Goal: Transaction & Acquisition: Purchase product/service

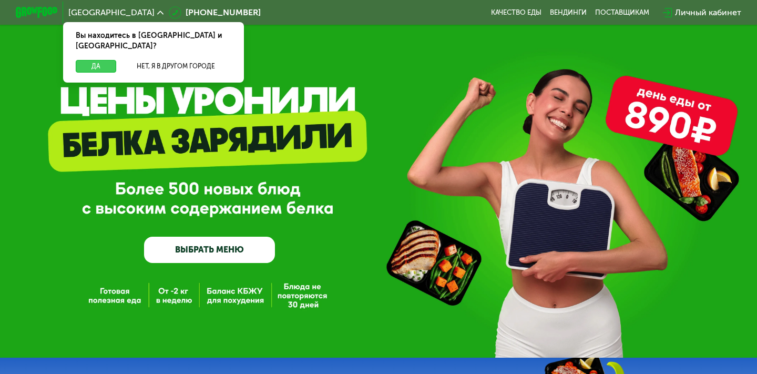
click at [97, 60] on button "Да" at bounding box center [96, 66] width 40 height 13
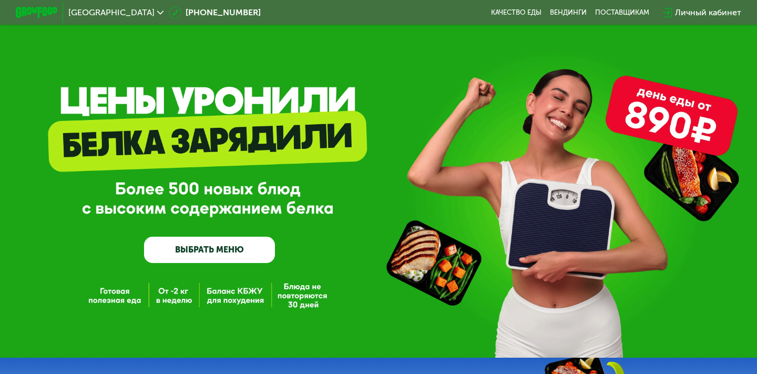
click at [209, 250] on link "ВЫБРАТЬ МЕНЮ" at bounding box center [209, 249] width 131 height 26
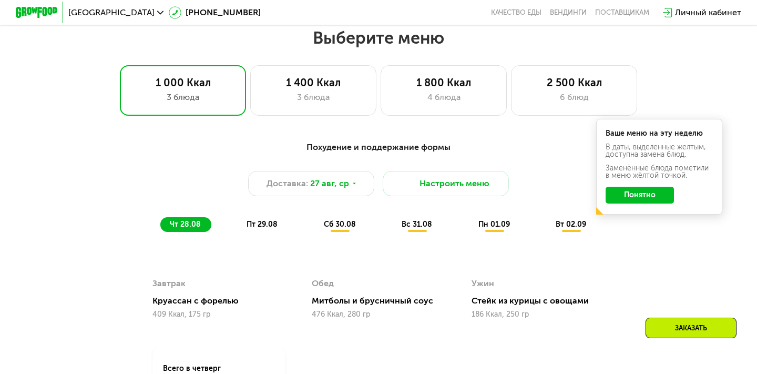
scroll to position [448, 0]
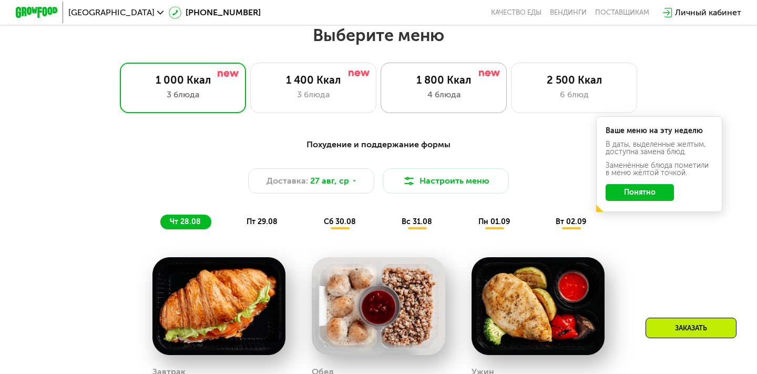
click at [511, 86] on div "1 800 Ккал 4 блюда" at bounding box center [574, 88] width 126 height 50
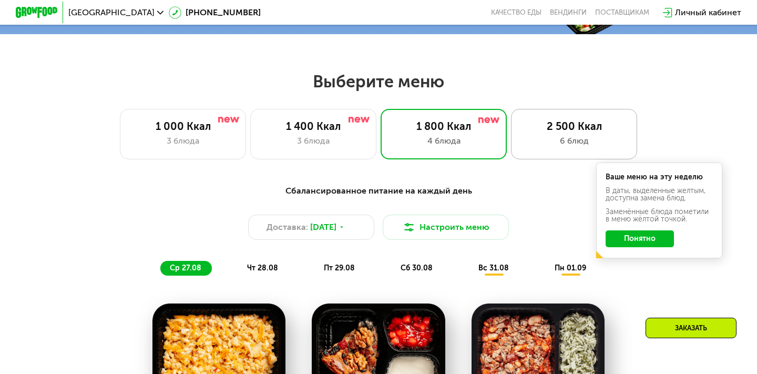
scroll to position [383, 0]
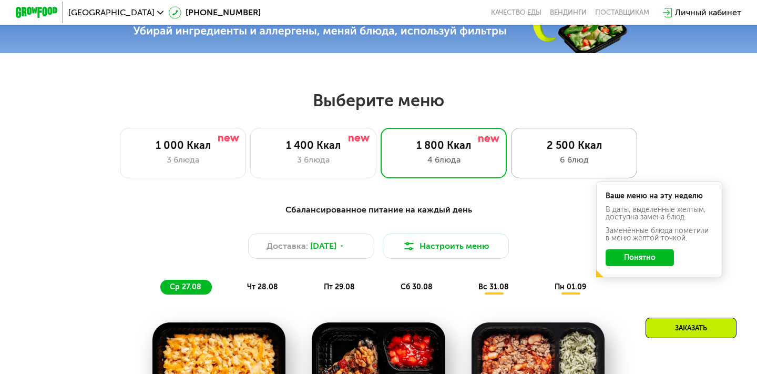
click at [559, 145] on div "2 500 Ккал" at bounding box center [574, 145] width 104 height 13
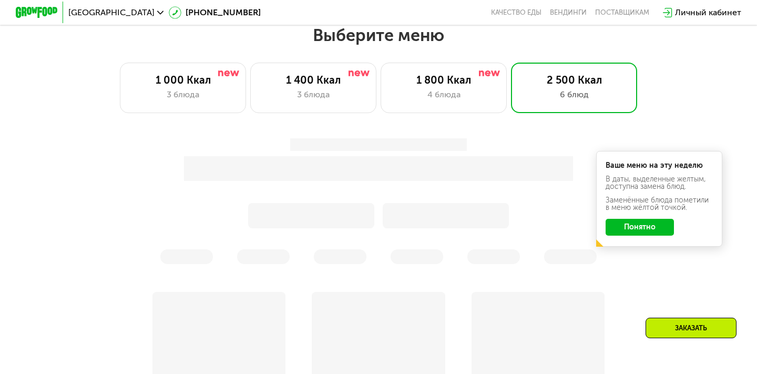
scroll to position [539, 0]
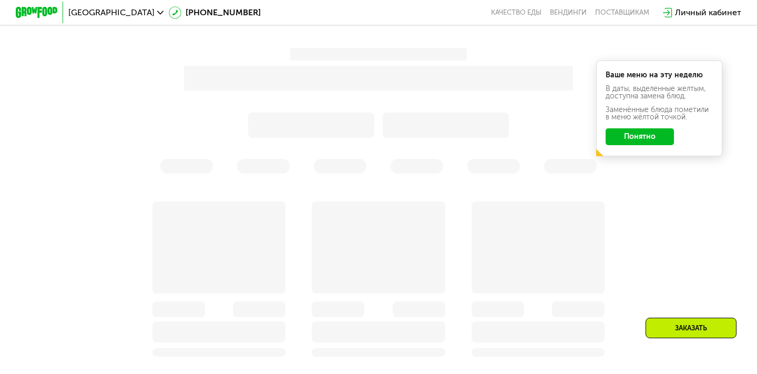
click at [624, 135] on button "Понятно" at bounding box center [639, 136] width 68 height 17
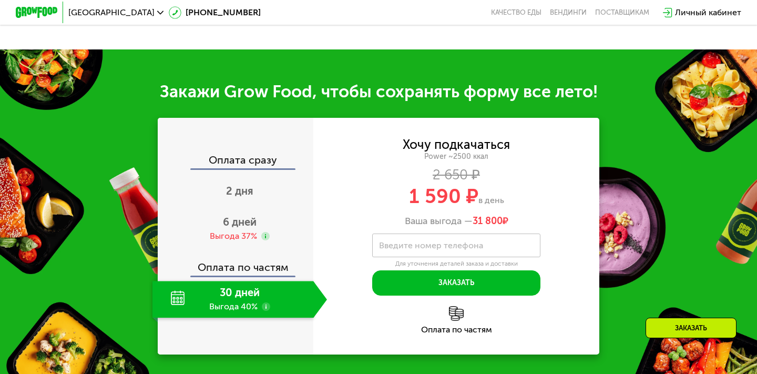
scroll to position [1183, 0]
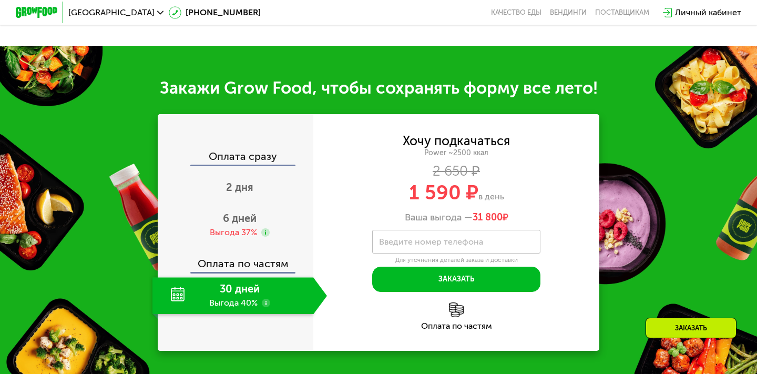
click at [225, 282] on div "30 дней Выгода 40%" at bounding box center [232, 295] width 161 height 37
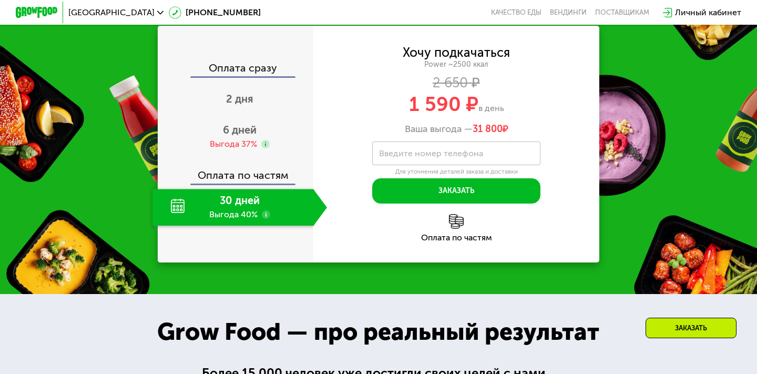
scroll to position [1267, 0]
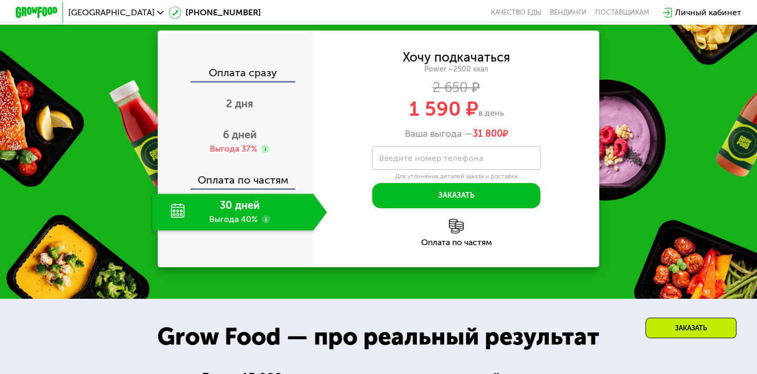
click at [265, 215] on use at bounding box center [266, 219] width 8 height 8
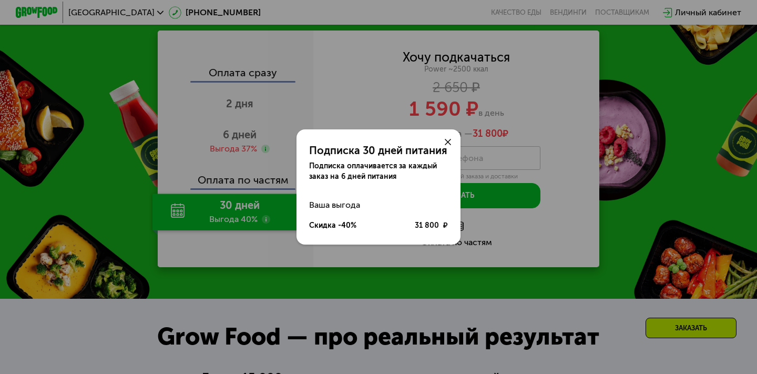
click at [447, 140] on use at bounding box center [448, 142] width 6 height 6
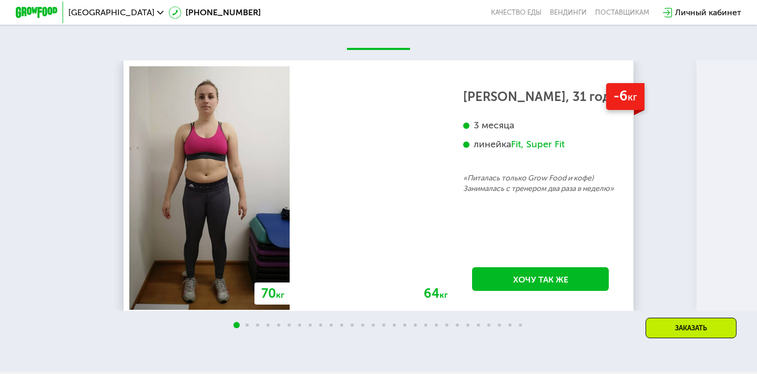
scroll to position [1952, 0]
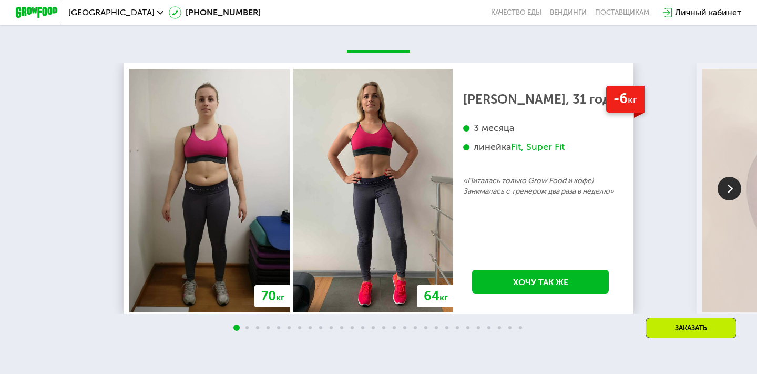
click at [724, 178] on img at bounding box center [729, 189] width 24 height 24
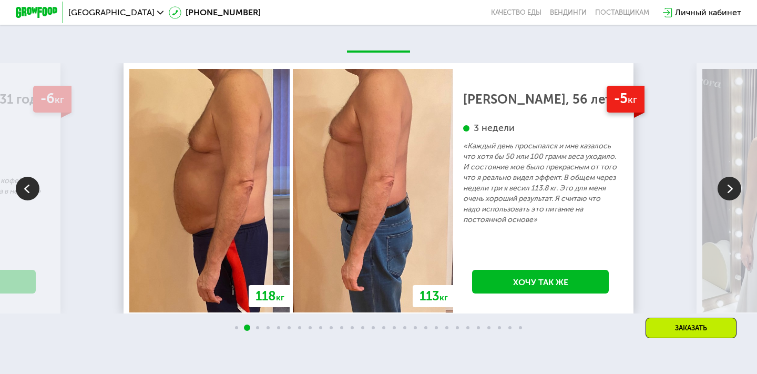
click at [724, 178] on img at bounding box center [729, 189] width 24 height 24
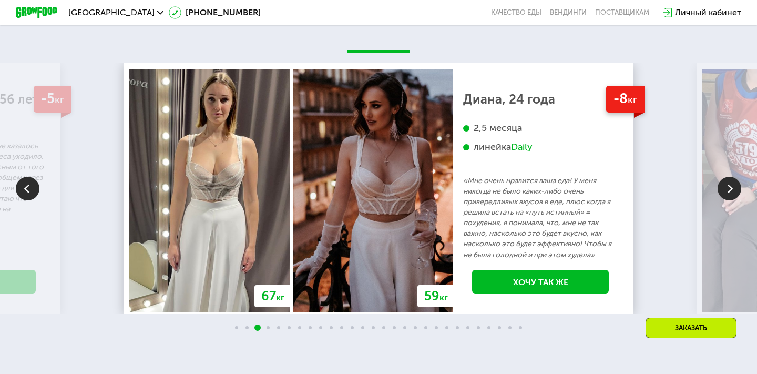
click at [724, 178] on img at bounding box center [729, 189] width 24 height 24
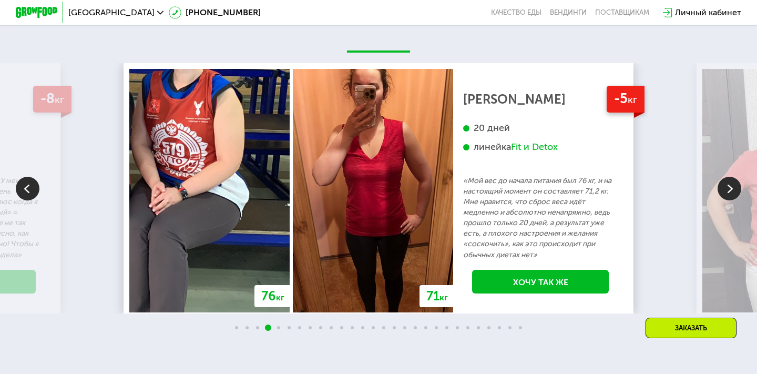
click at [724, 178] on img at bounding box center [729, 189] width 24 height 24
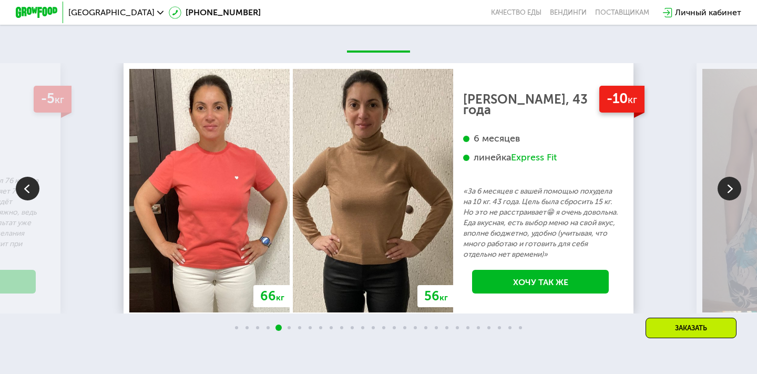
click at [724, 178] on img at bounding box center [729, 189] width 24 height 24
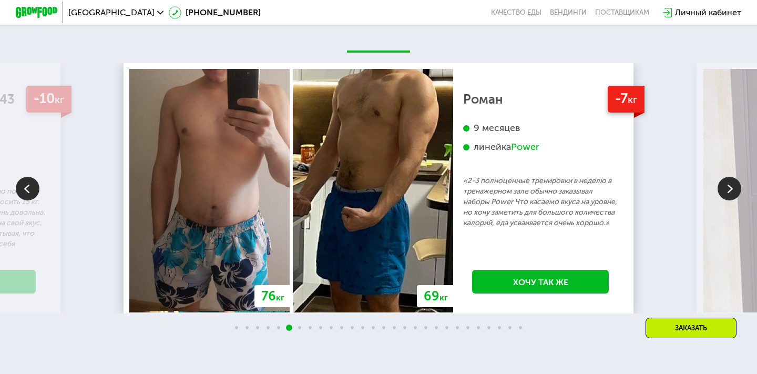
click at [724, 178] on img at bounding box center [729, 189] width 24 height 24
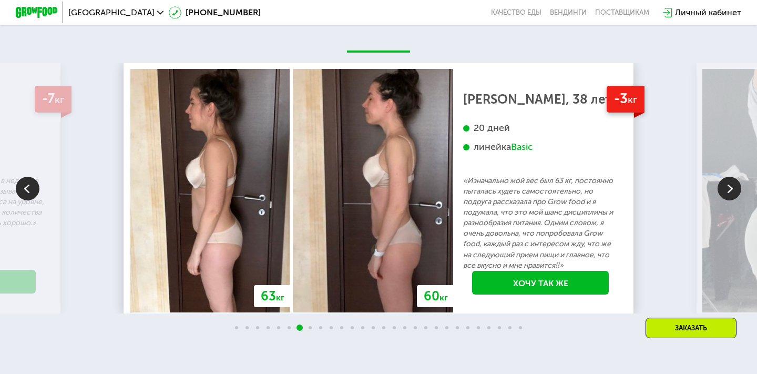
click at [724, 178] on img at bounding box center [729, 189] width 24 height 24
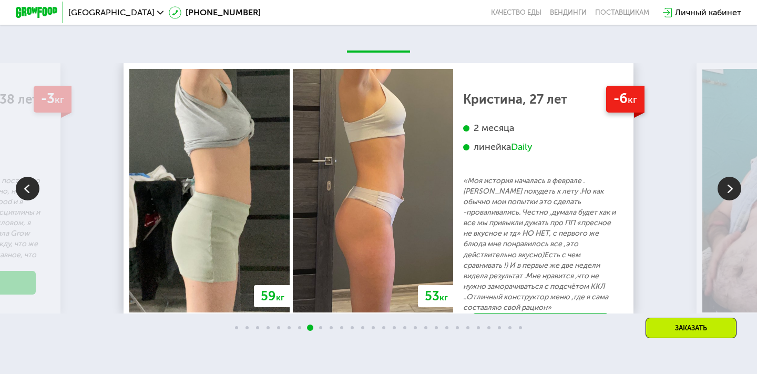
click at [724, 178] on img at bounding box center [729, 189] width 24 height 24
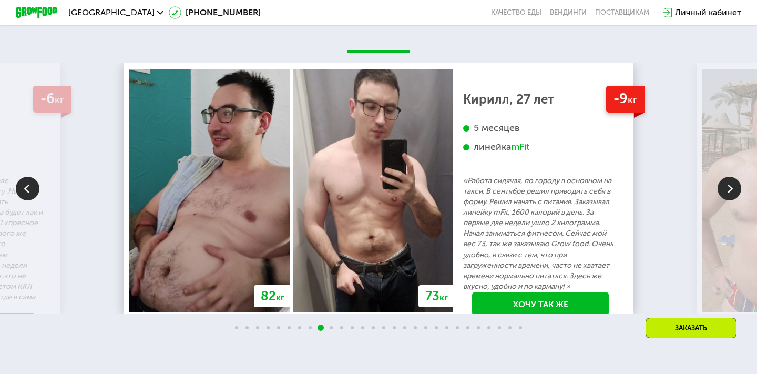
click at [724, 177] on img at bounding box center [729, 189] width 24 height 24
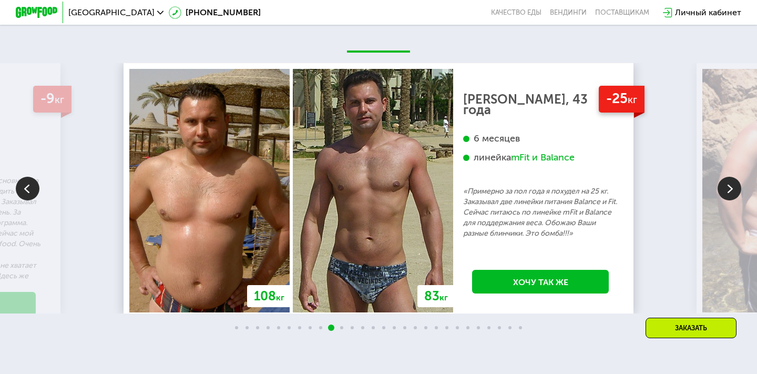
click at [731, 177] on img at bounding box center [729, 189] width 24 height 24
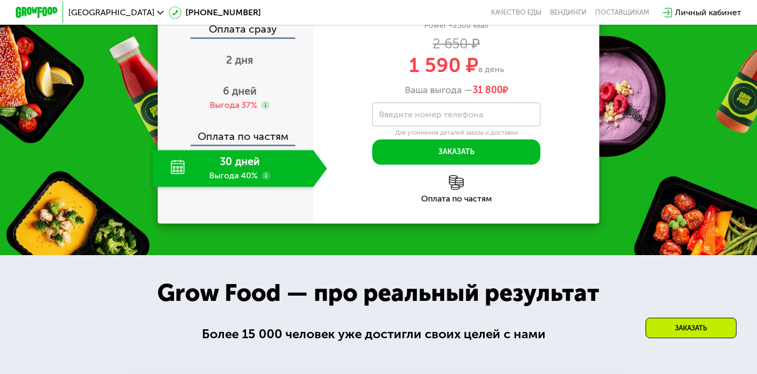
scroll to position [1040, 0]
